Goal: Task Accomplishment & Management: Use online tool/utility

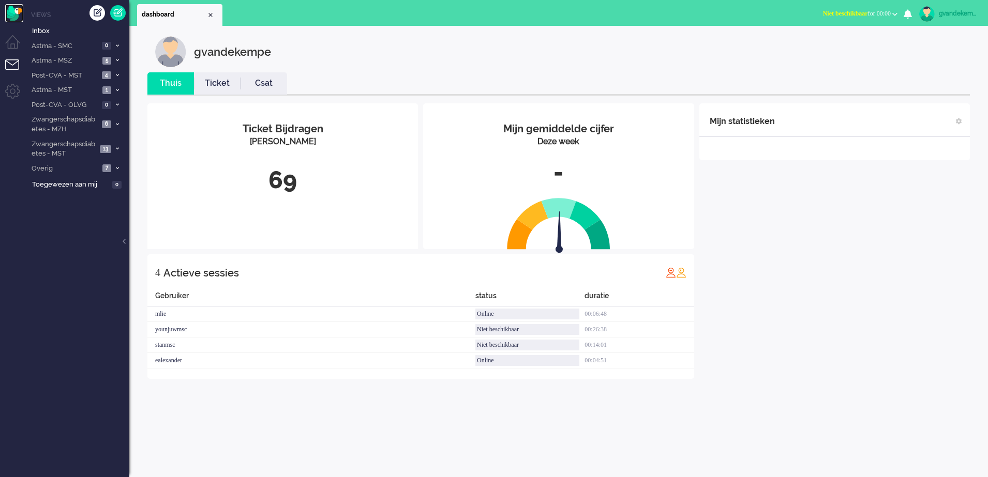
click at [13, 12] on img "Omnidesk" at bounding box center [14, 13] width 18 height 18
click at [894, 13] on b "button" at bounding box center [894, 14] width 5 height 4
click at [826, 45] on label "Online" at bounding box center [854, 46] width 82 height 9
click at [117, 76] on icon at bounding box center [117, 75] width 3 height 4
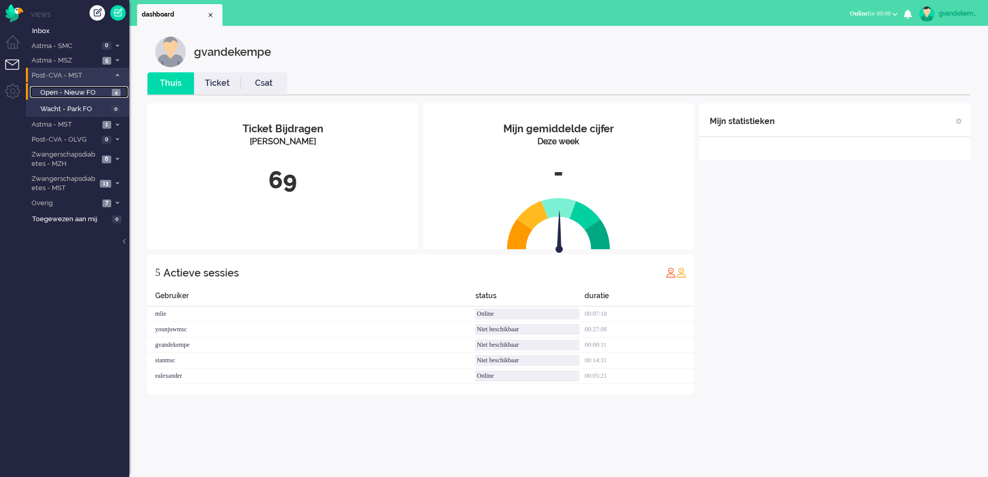
click at [99, 94] on span "Open - Nieuw FO" at bounding box center [74, 93] width 69 height 10
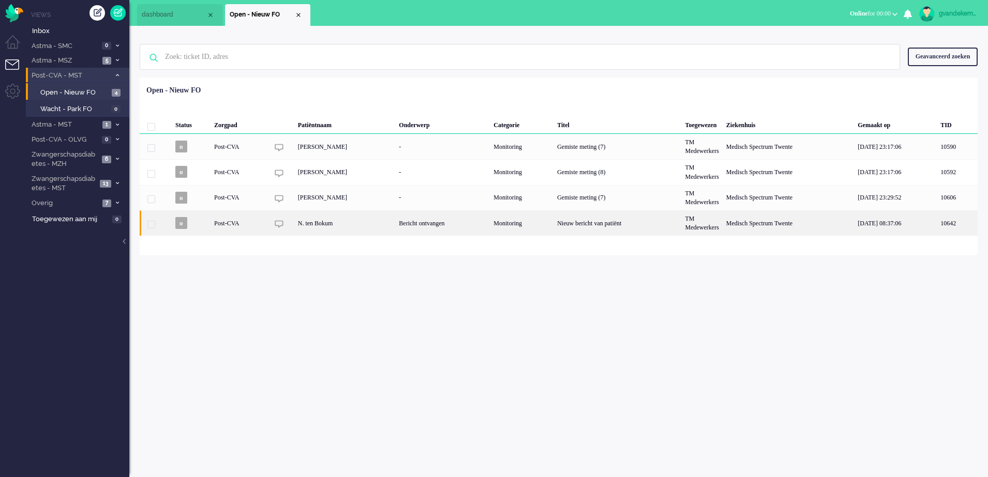
click at [681, 225] on div "Nieuw bericht van patiënt" at bounding box center [617, 222] width 128 height 25
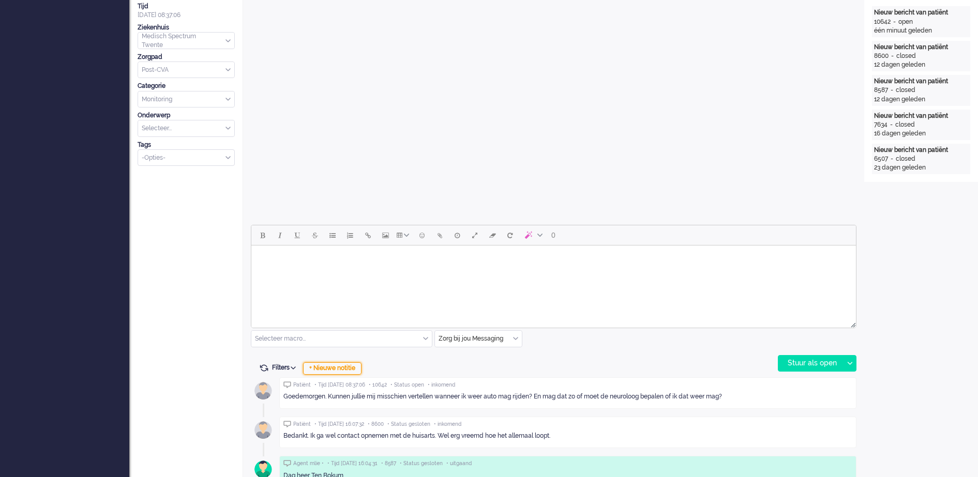
click at [344, 370] on div "+ Nieuwe notitie" at bounding box center [332, 369] width 58 height 12
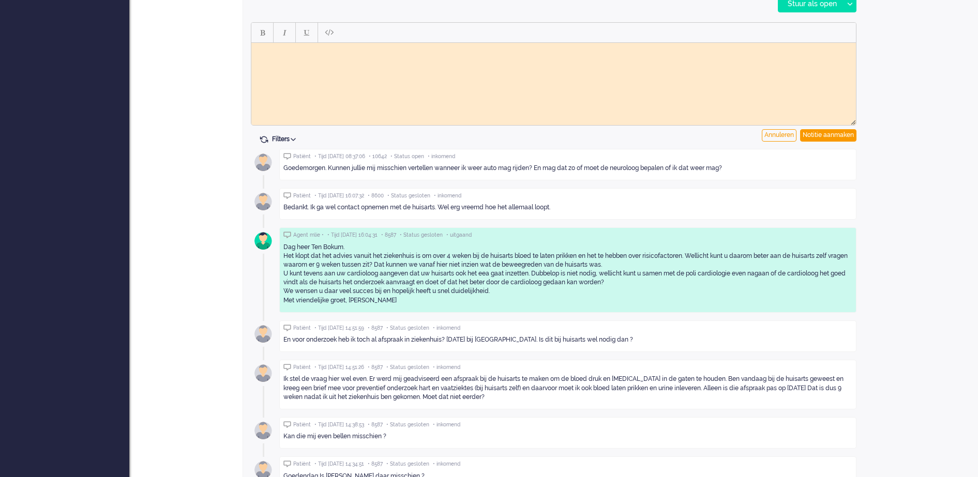
scroll to position [613, 0]
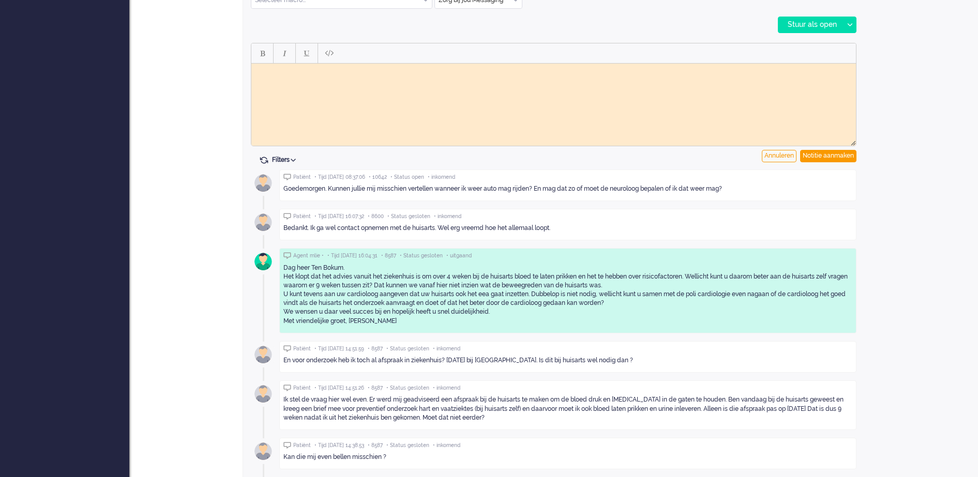
click at [494, 74] on body "Rich Text Area. Press ALT-0 for help." at bounding box center [553, 71] width 596 height 8
click at [316, 69] on body "Binnengkomen berihct doorgezet naar vpk-box GJ" at bounding box center [553, 75] width 596 height 16
click at [286, 71] on body "Binnengkomen bericht doorgezet naar vpk-box GJ" at bounding box center [553, 75] width 596 height 16
drag, startPoint x: 266, startPoint y: 80, endPoint x: 255, endPoint y: 73, distance: 12.6
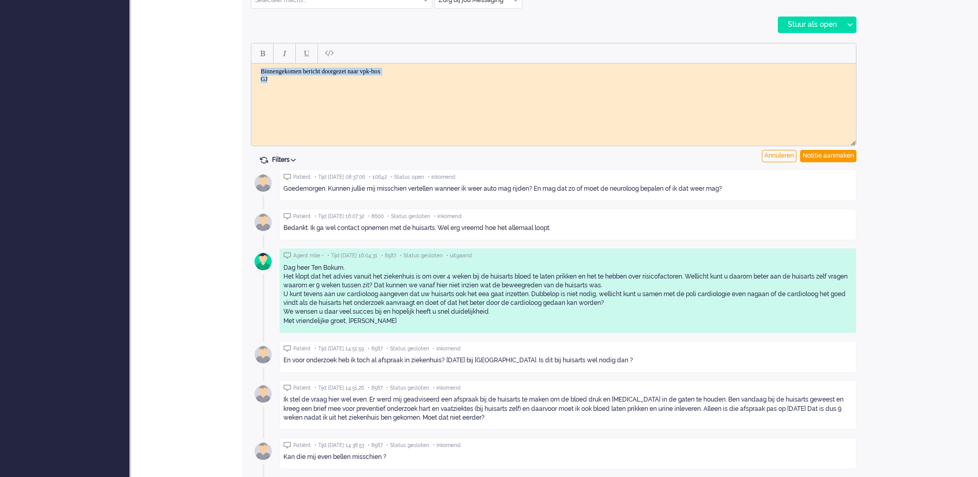
click at [255, 73] on body "Binnengekomen bericht doorgezet naar vpk-box GJ" at bounding box center [553, 75] width 596 height 16
copy body "Binnengekomen bericht doorgezet naar vpk-box GJ"
click at [661, 87] on html "Binnengekomen bericht doorgezet naar vpk-box GJ" at bounding box center [553, 75] width 605 height 24
click at [832, 159] on div "Notitie aanmaken" at bounding box center [828, 156] width 56 height 12
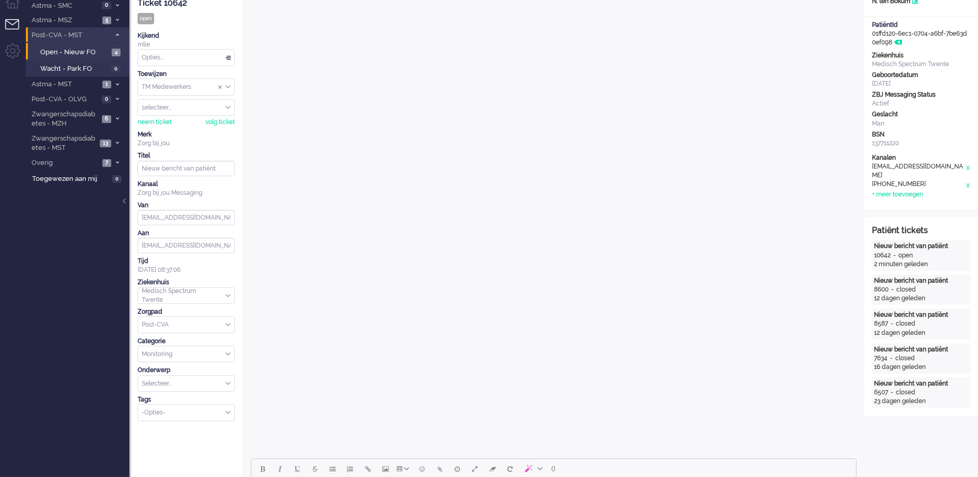
scroll to position [31, 0]
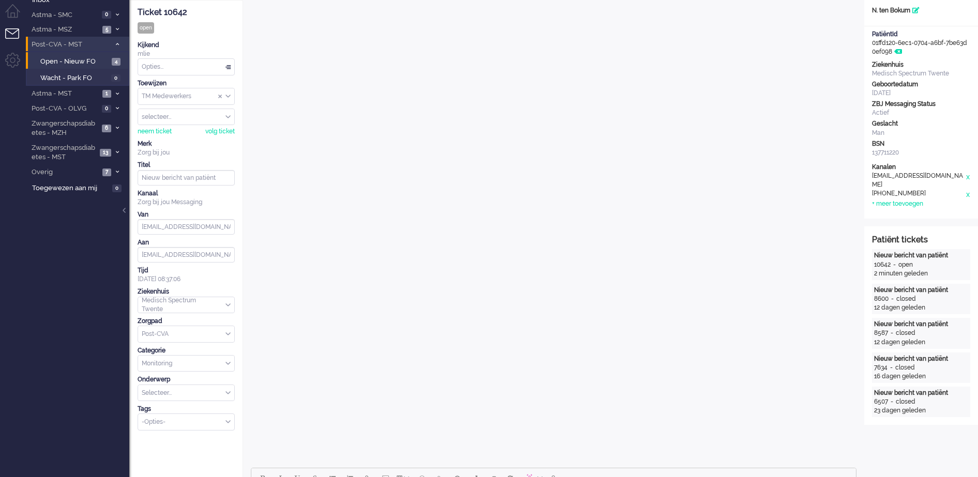
click at [226, 96] on div "TM Medewerkers" at bounding box center [186, 96] width 96 height 16
click at [210, 125] on li "TM Verpleegkundigen" at bounding box center [186, 126] width 96 height 15
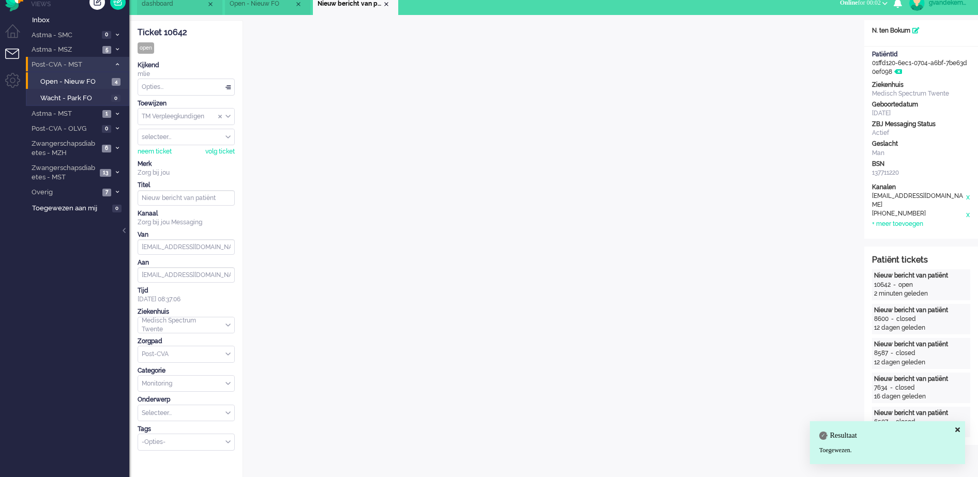
scroll to position [0, 0]
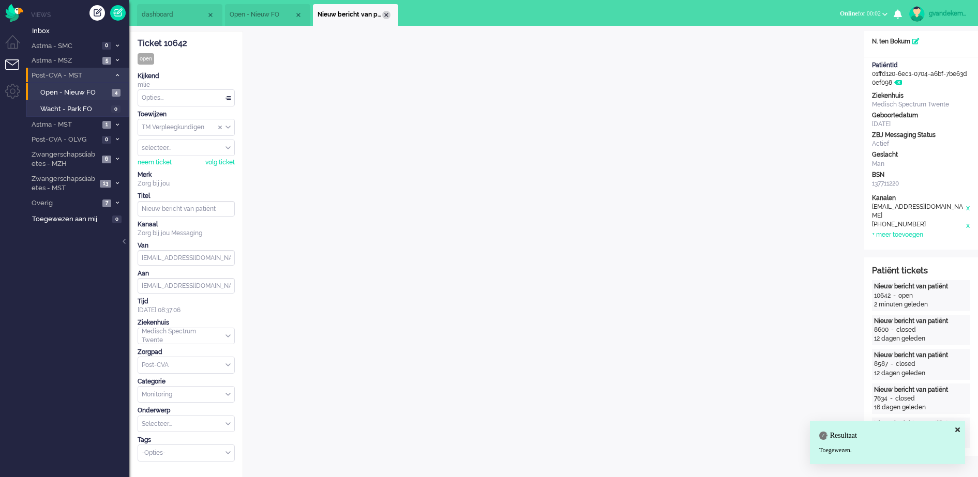
click at [385, 17] on div "Close tab" at bounding box center [386, 15] width 8 height 8
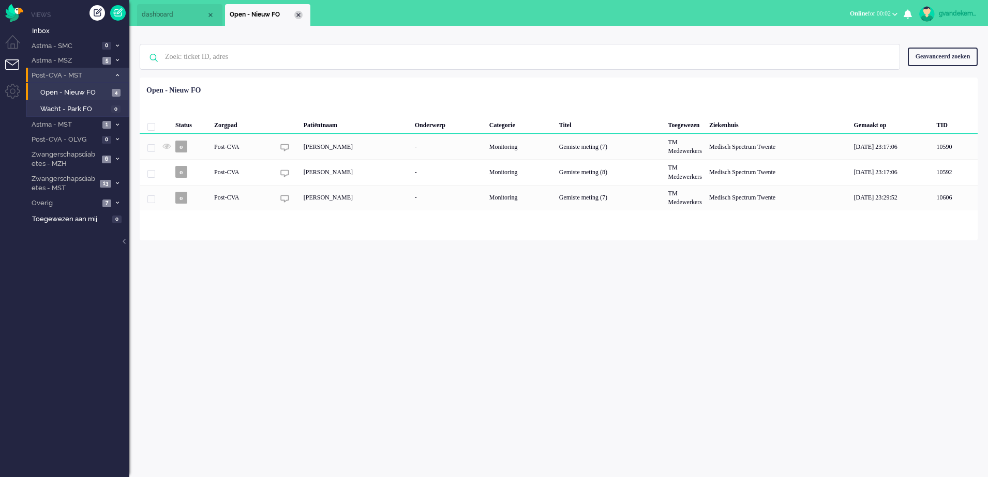
click at [298, 13] on div "Close tab" at bounding box center [298, 15] width 8 height 8
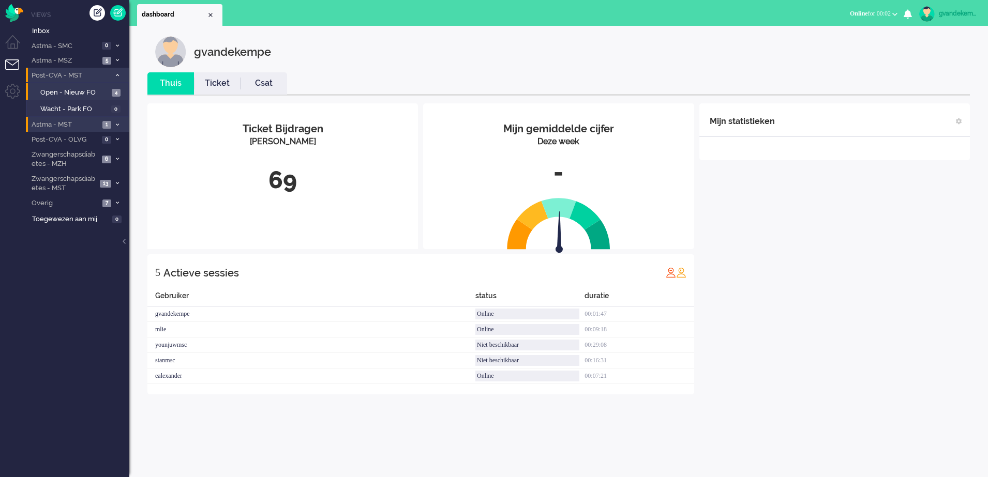
click at [108, 125] on span "1" at bounding box center [106, 125] width 9 height 8
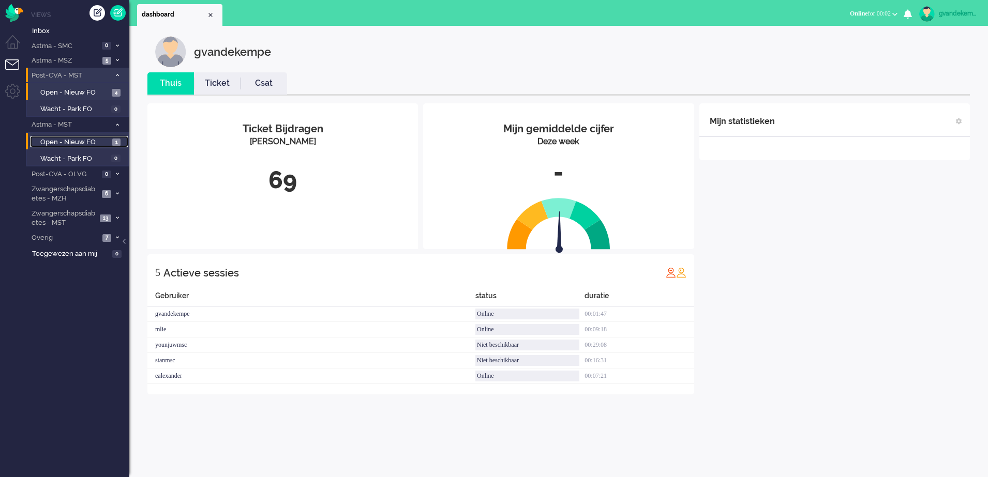
click at [98, 143] on span "Open - Nieuw FO" at bounding box center [74, 143] width 69 height 10
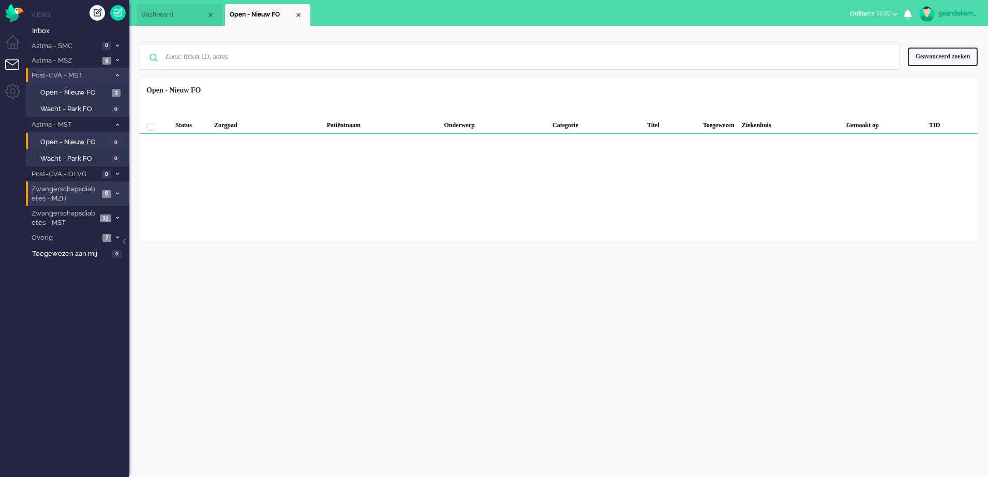
click at [113, 194] on li "Zwangerschapsdiabetes - MZH 6" at bounding box center [77, 194] width 103 height 24
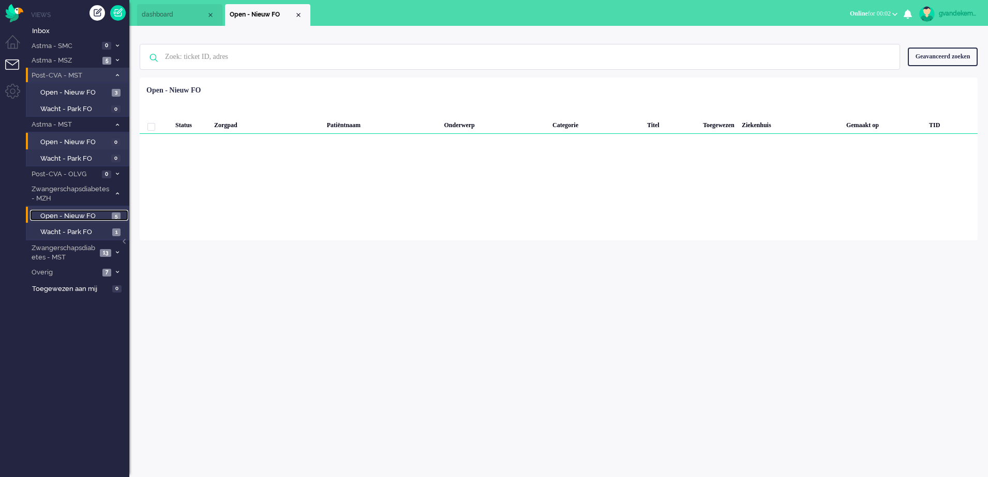
click at [110, 214] on link "Open - Nieuw FO 5" at bounding box center [79, 215] width 98 height 11
click at [102, 219] on span "Open - Nieuw FO" at bounding box center [74, 217] width 69 height 10
click at [111, 233] on link "Wacht - Park FO 1" at bounding box center [79, 231] width 98 height 11
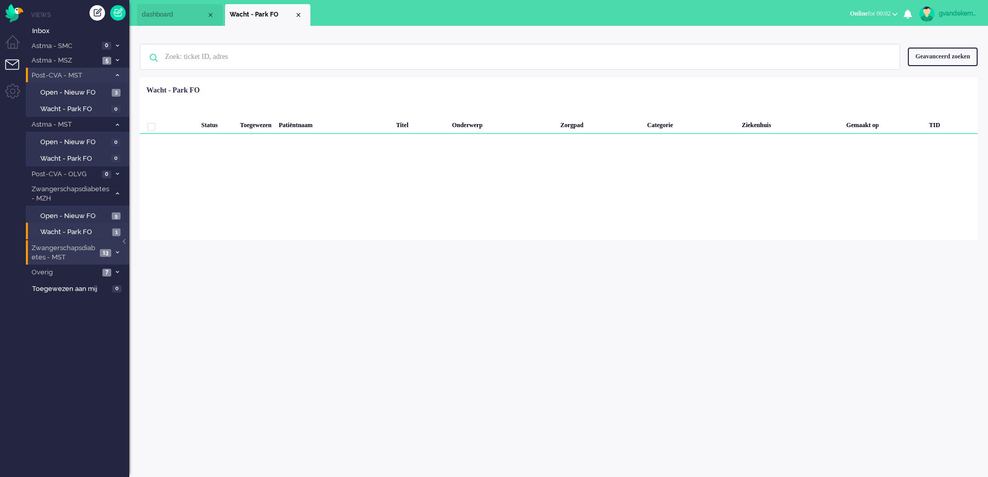
click at [113, 252] on span at bounding box center [117, 253] width 8 height 6
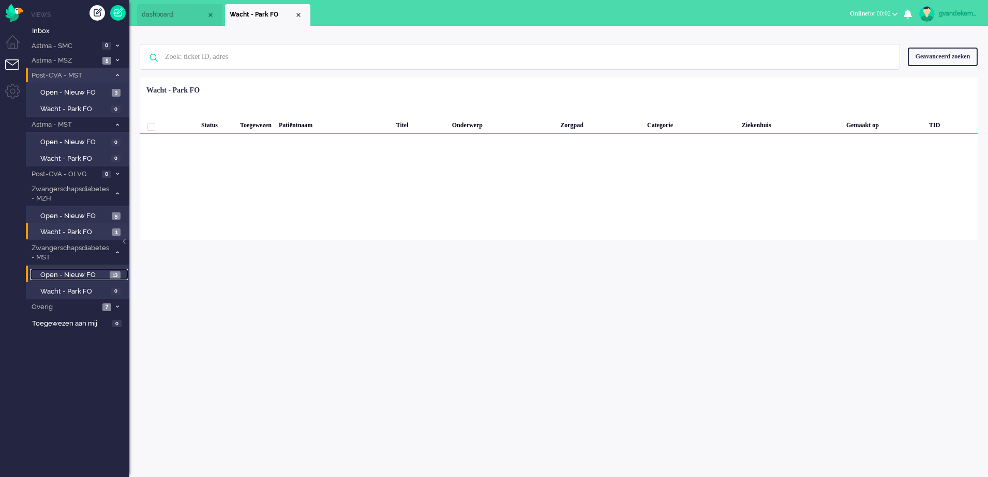
click at [110, 275] on span "13" at bounding box center [115, 275] width 11 height 8
click at [297, 13] on div "Close tab" at bounding box center [298, 15] width 8 height 8
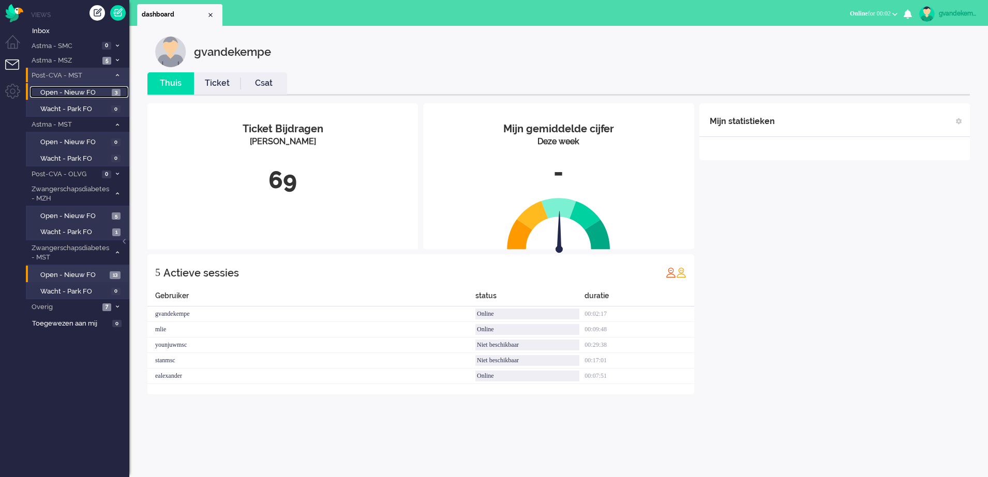
click at [108, 94] on span "Open - Nieuw FO" at bounding box center [74, 93] width 69 height 10
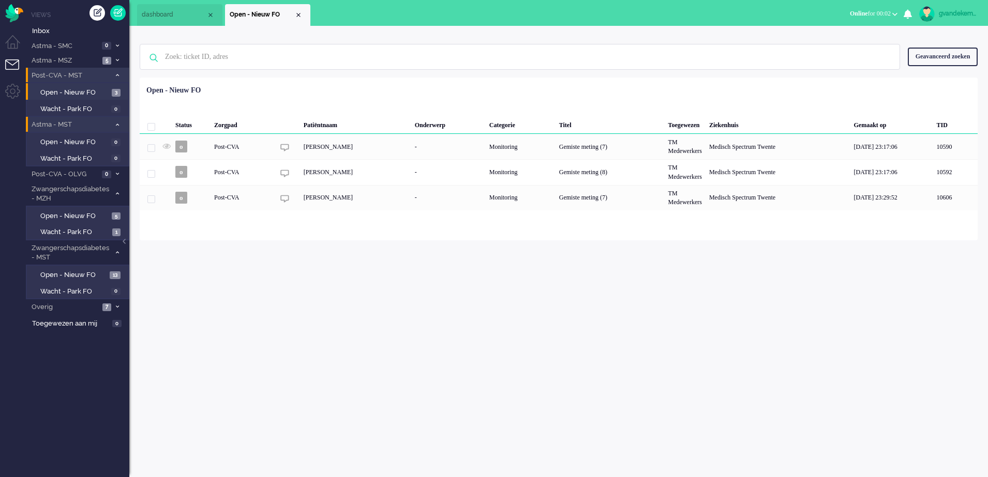
click at [116, 124] on icon at bounding box center [117, 125] width 3 height 4
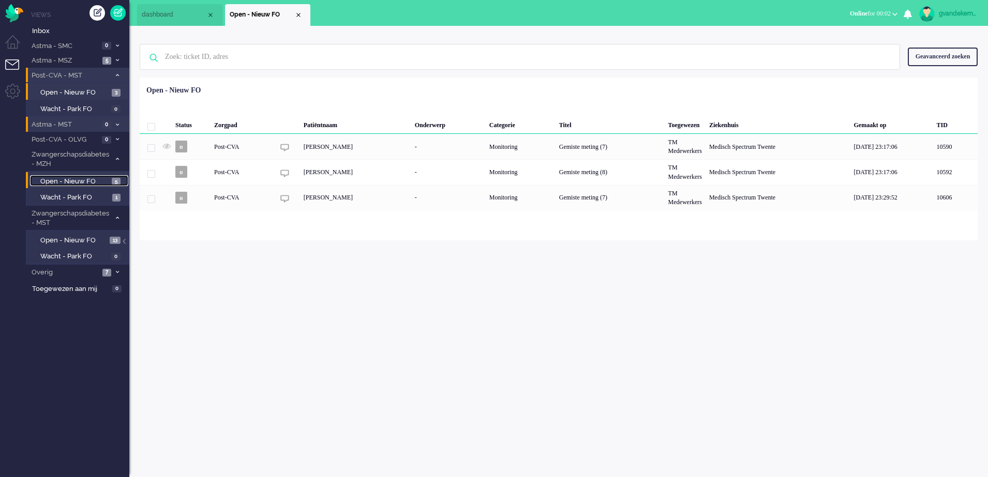
click at [107, 182] on span "Open - Nieuw FO" at bounding box center [74, 182] width 69 height 10
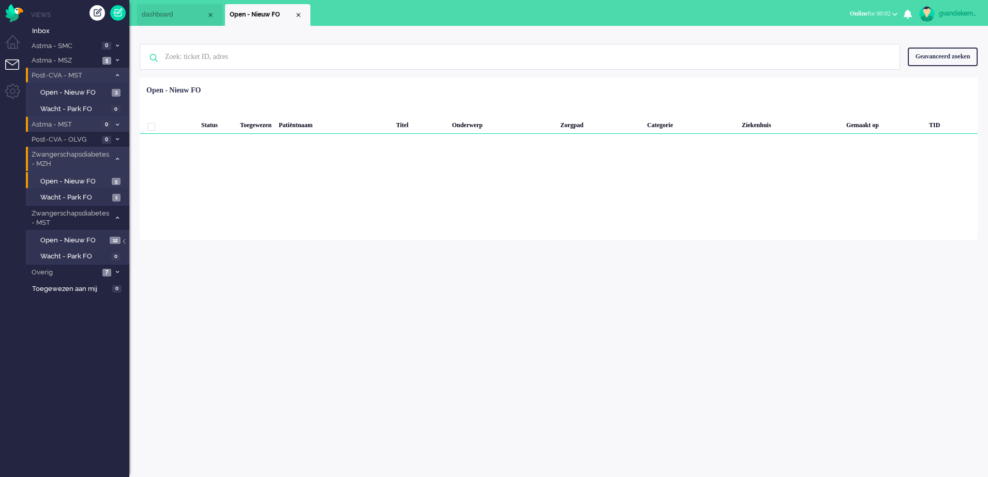
click at [116, 159] on icon at bounding box center [117, 159] width 3 height 4
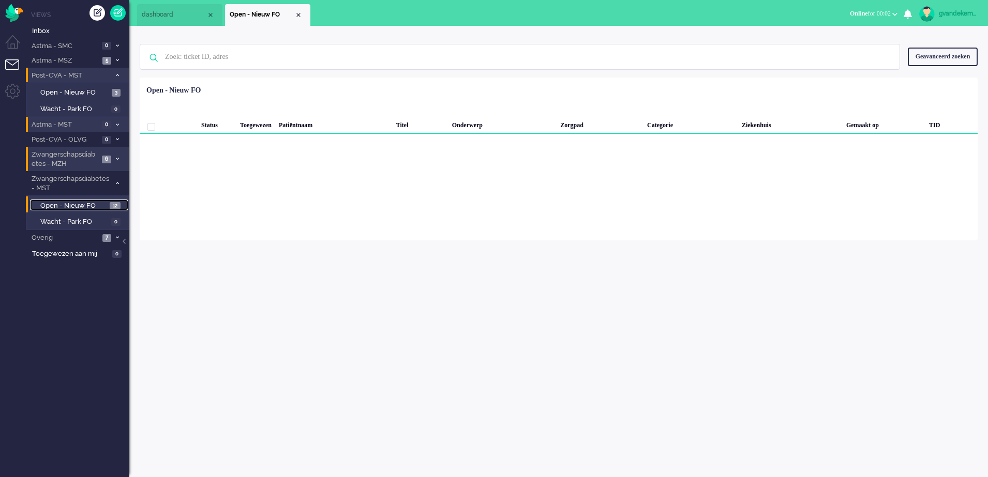
click at [93, 205] on span "Open - Nieuw FO" at bounding box center [73, 206] width 67 height 10
click at [116, 59] on icon at bounding box center [117, 60] width 3 height 4
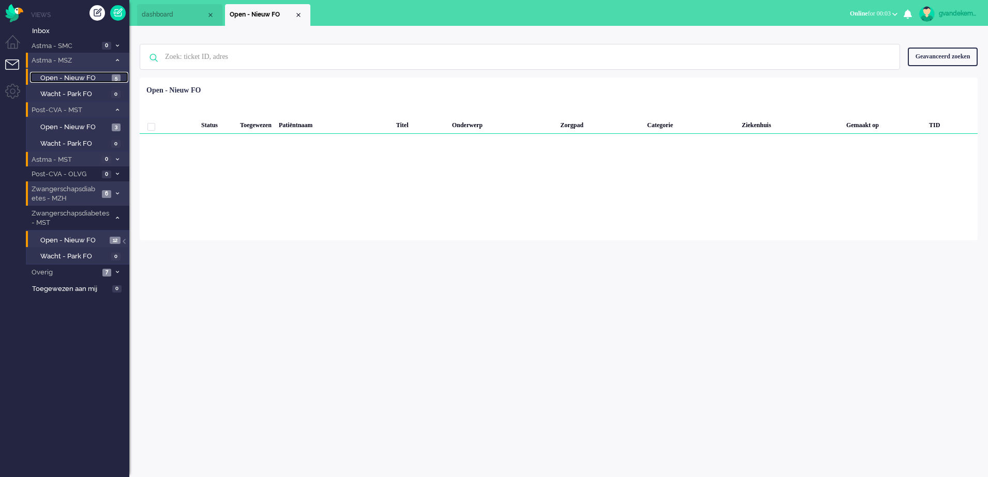
click at [96, 80] on span "Open - Nieuw FO" at bounding box center [74, 78] width 69 height 10
click at [115, 271] on span at bounding box center [117, 273] width 8 height 6
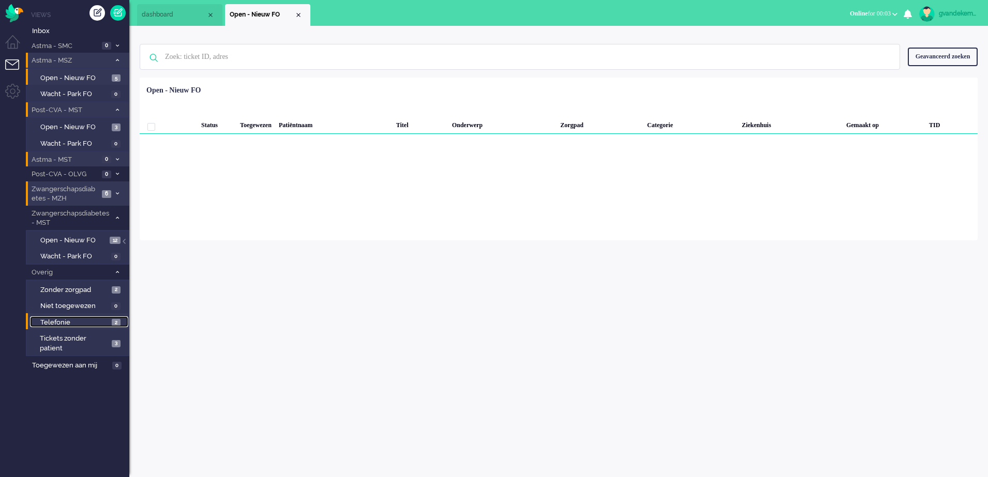
click at [112, 322] on span "2" at bounding box center [116, 323] width 9 height 8
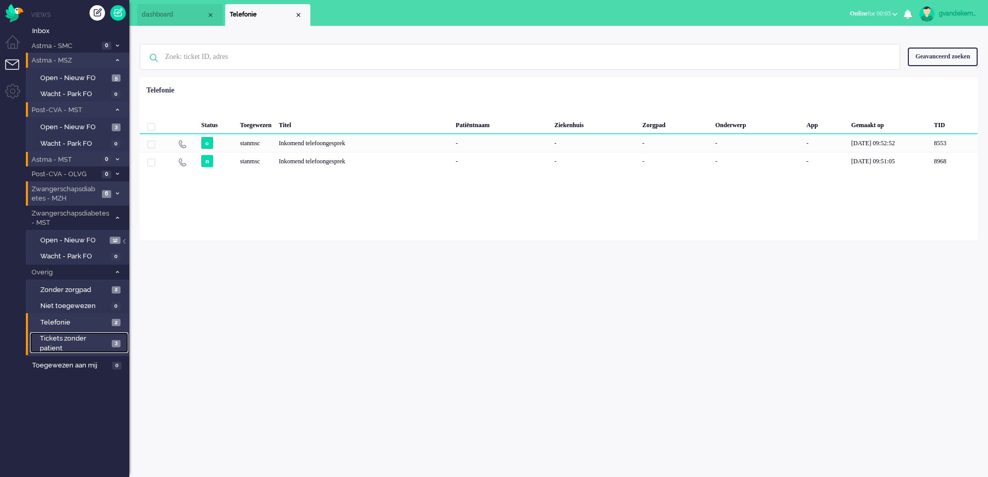
click at [108, 346] on span "Tickets zonder patient" at bounding box center [74, 343] width 69 height 19
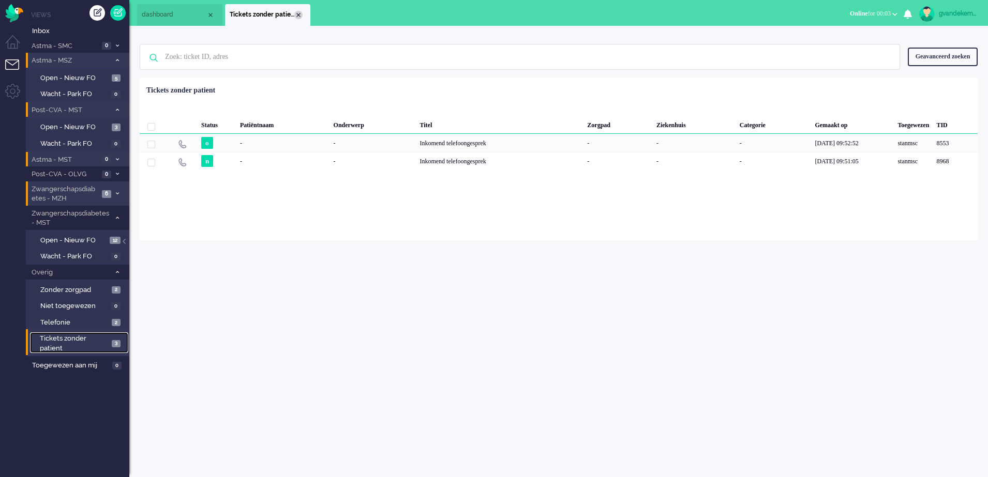
click at [298, 16] on div "Close tab" at bounding box center [298, 15] width 8 height 8
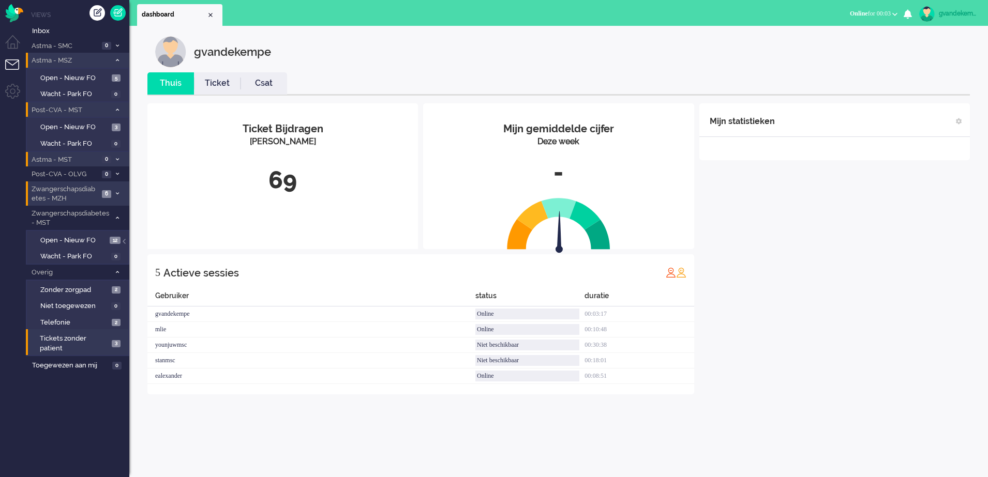
click at [818, 227] on div "Mijn statistieken + Statistieken toevoegen Bel tijd (gemiddelde dag) Wrapup tij…" at bounding box center [834, 248] width 270 height 291
